Goal: Find specific page/section: Find specific page/section

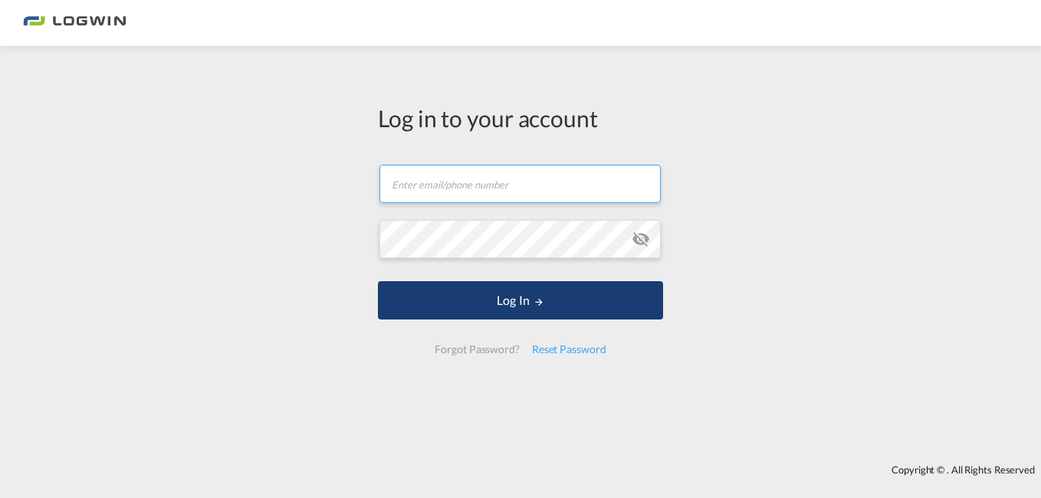
type input "[PERSON_NAME][EMAIL_ADDRESS][PERSON_NAME][DOMAIN_NAME]"
click at [406, 294] on button "Log In" at bounding box center [520, 300] width 285 height 38
